Goal: Task Accomplishment & Management: Use online tool/utility

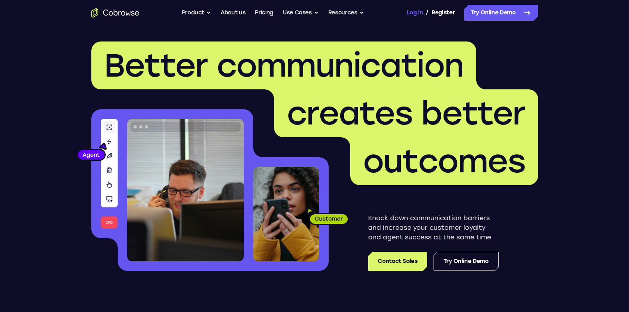
click at [419, 11] on link "Log In" at bounding box center [415, 13] width 16 height 16
click at [467, 267] on link "Try Online Demo" at bounding box center [465, 261] width 65 height 19
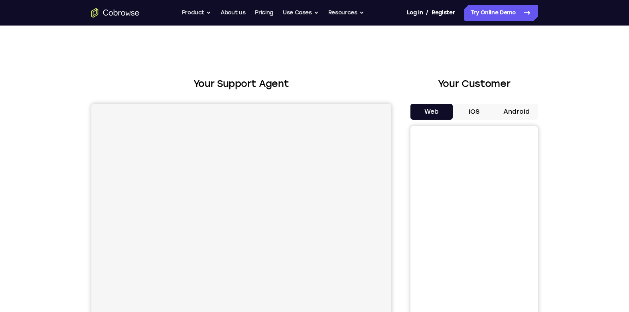
click at [480, 110] on button "iOS" at bounding box center [474, 112] width 43 height 16
click at [502, 115] on button "Android" at bounding box center [516, 112] width 43 height 16
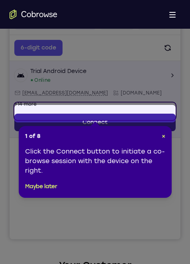
scroll to position [120, 0]
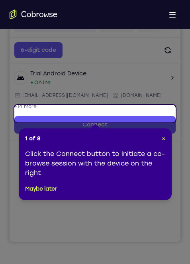
click at [165, 138] on div "1 of 8 × Click the Connect button to initiate a co-browse session with the devi…" at bounding box center [95, 164] width 153 height 72
click at [162, 138] on span "×" at bounding box center [164, 138] width 4 height 7
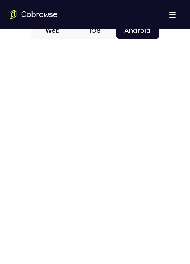
scroll to position [279, 0]
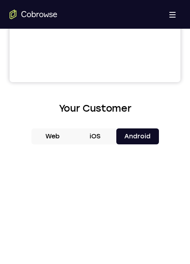
click at [104, 137] on button "iOS" at bounding box center [95, 136] width 43 height 16
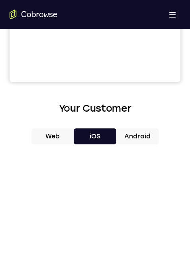
click at [135, 140] on button "Android" at bounding box center [137, 136] width 43 height 16
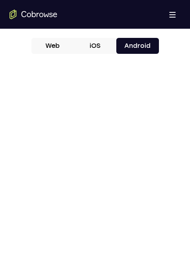
scroll to position [410, 0]
